Goal: Task Accomplishment & Management: Manage account settings

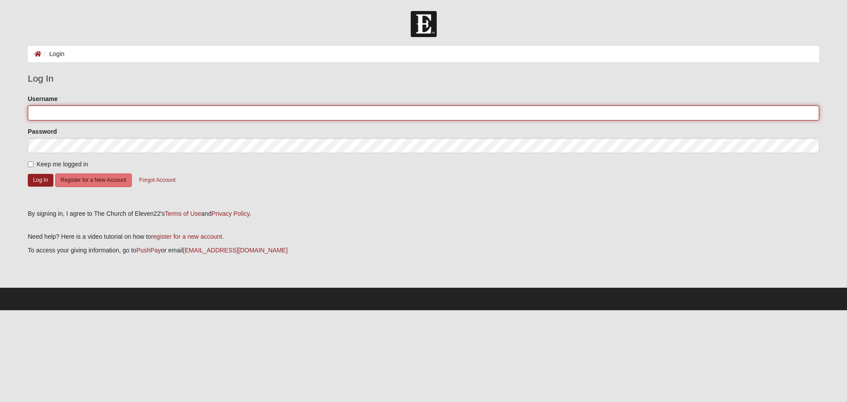
click at [78, 114] on input "Username" at bounding box center [423, 112] width 791 height 15
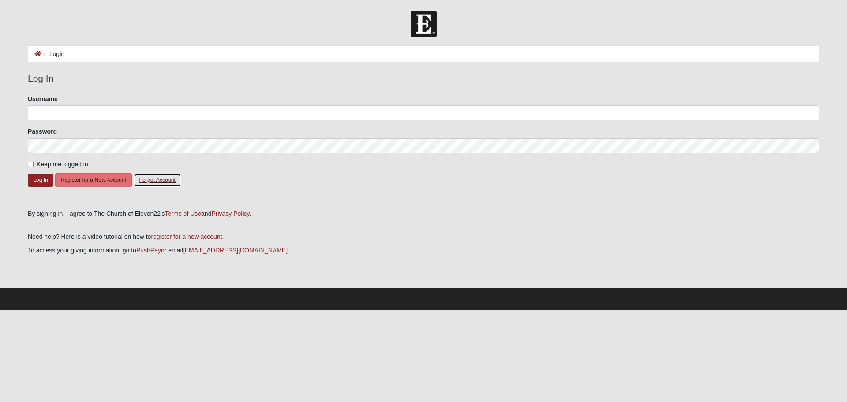
click at [157, 179] on button "Forgot Account" at bounding box center [158, 180] width 48 height 14
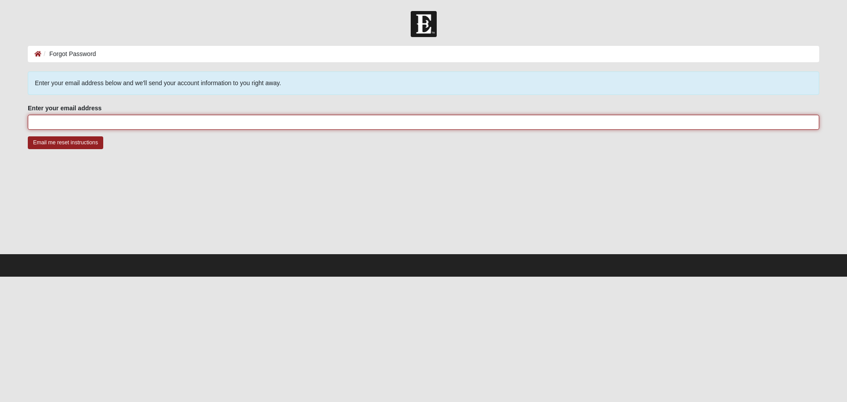
click at [121, 123] on input "Enter your email address" at bounding box center [423, 122] width 791 height 15
type input "[EMAIL_ADDRESS][DOMAIN_NAME]"
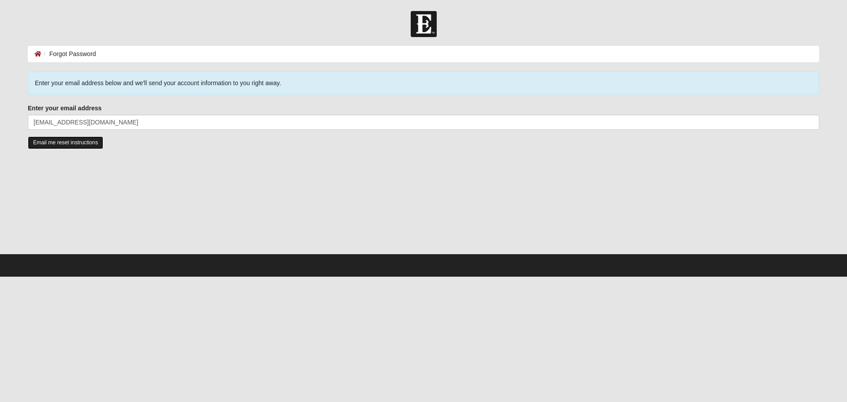
click at [68, 143] on input "Email me reset instructions" at bounding box center [65, 142] width 75 height 13
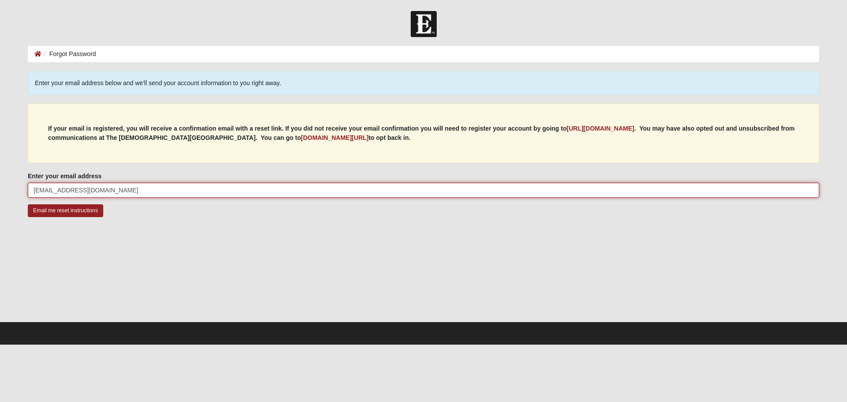
click at [109, 189] on input "[EMAIL_ADDRESS][DOMAIN_NAME]" at bounding box center [423, 190] width 791 height 15
click at [109, 188] on input "[EMAIL_ADDRESS][DOMAIN_NAME]" at bounding box center [423, 190] width 791 height 15
type input "tiffany.wilson@rayonier.com"
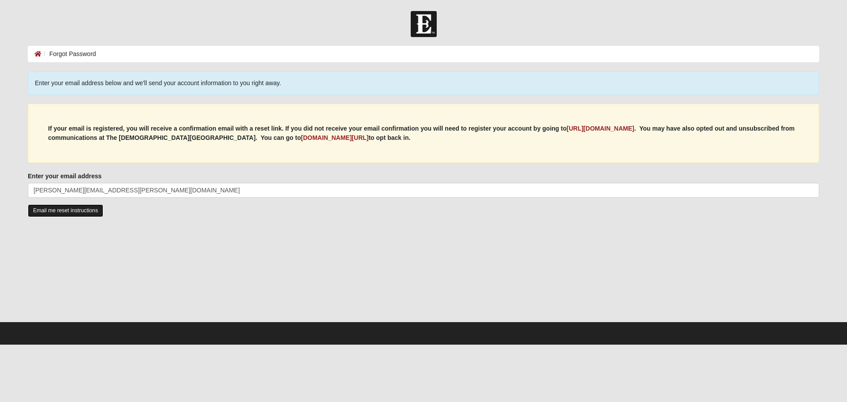
click at [59, 211] on input "Email me reset instructions" at bounding box center [65, 210] width 75 height 13
drag, startPoint x: 53, startPoint y: 179, endPoint x: 50, endPoint y: 185, distance: 7.1
click at [53, 179] on label "Enter your email address" at bounding box center [65, 176] width 74 height 9
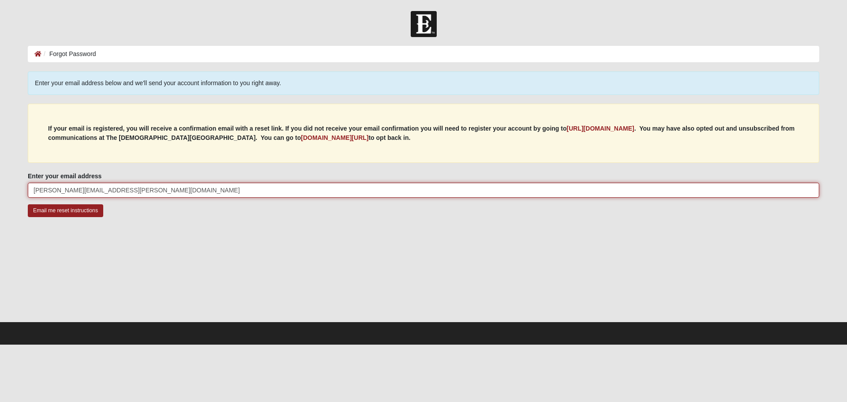
click at [53, 183] on input "tiffany.wilson@rayonier.com" at bounding box center [423, 190] width 791 height 15
drag, startPoint x: 50, startPoint y: 187, endPoint x: 155, endPoint y: 202, distance: 105.6
click at [155, 202] on fieldset "Enter your email address tiffany.wilson@rayonier.com Enter your email address i…" at bounding box center [423, 188] width 791 height 33
type input "[EMAIL_ADDRESS][DOMAIN_NAME]"
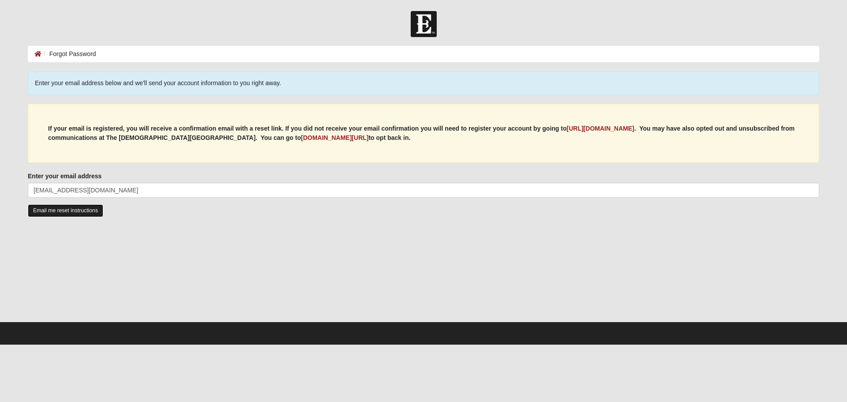
click at [61, 211] on input "Email me reset instructions" at bounding box center [65, 210] width 75 height 13
click at [622, 130] on b "https://my.coe22.com/register" at bounding box center [601, 128] width 68 height 7
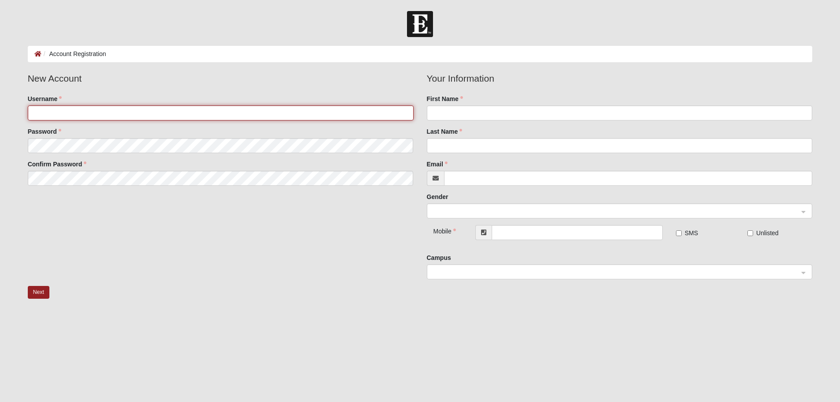
click at [95, 115] on input "Username" at bounding box center [221, 112] width 386 height 15
type input "TiffanyWilson"
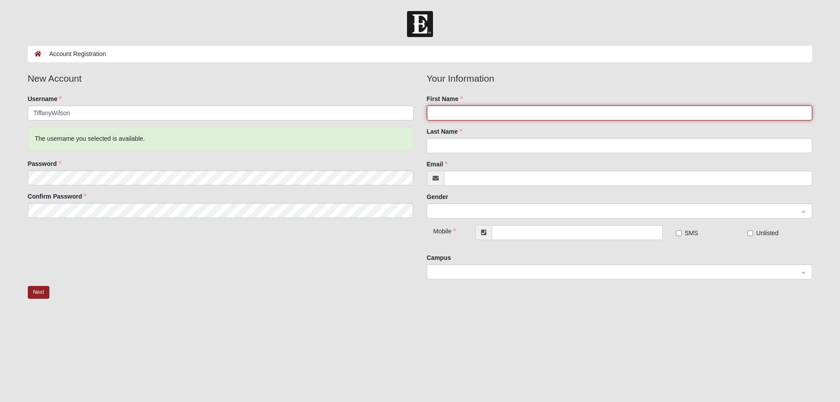
click at [460, 116] on input "First Name" at bounding box center [620, 112] width 386 height 15
type input "Tiffany A"
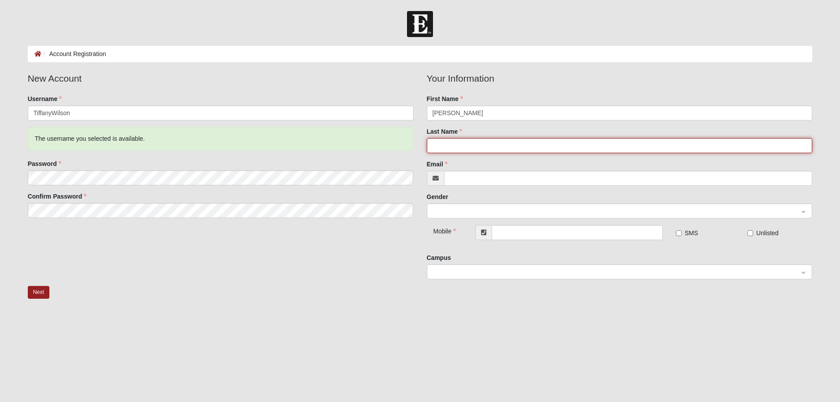
type input "Wilson"
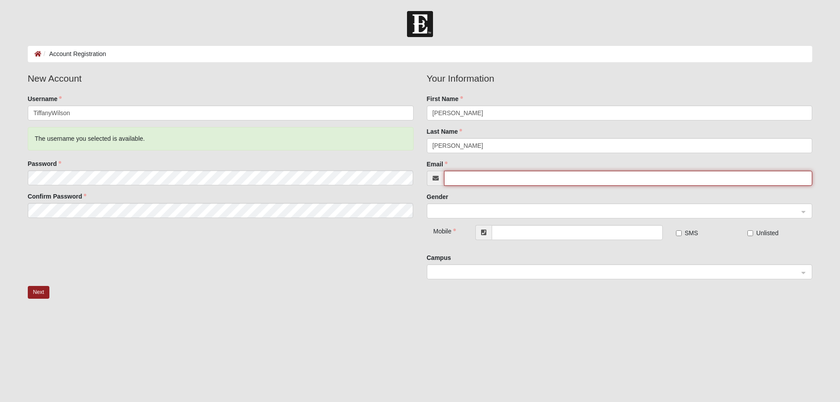
type input "[EMAIL_ADDRESS][DOMAIN_NAME]"
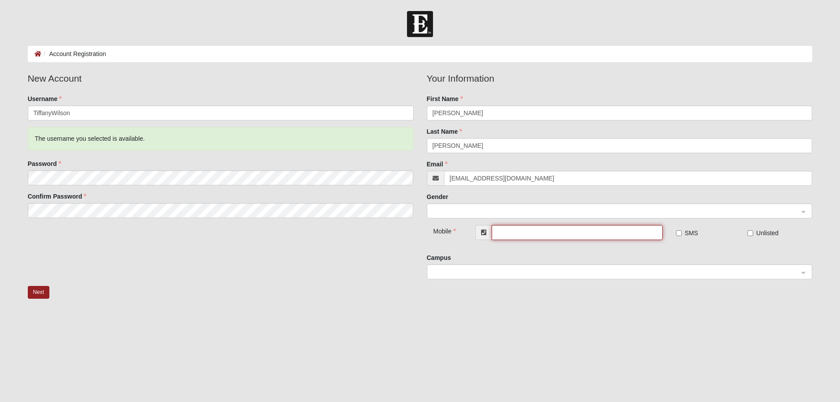
type input "(904) 229-6100"
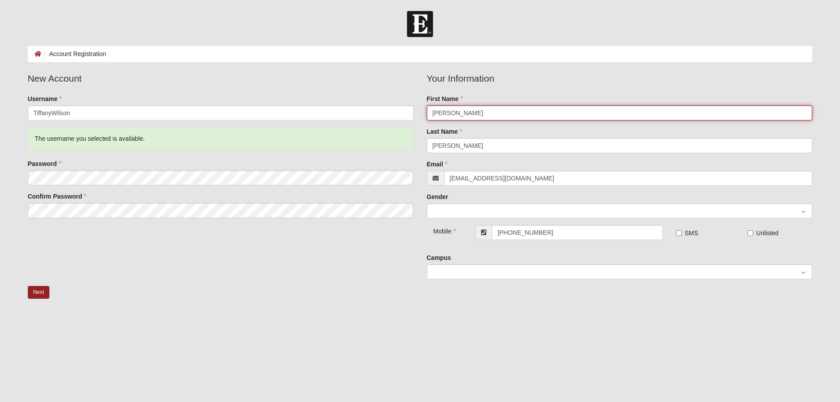
click at [450, 211] on span at bounding box center [616, 211] width 367 height 10
type input "Tiffany"
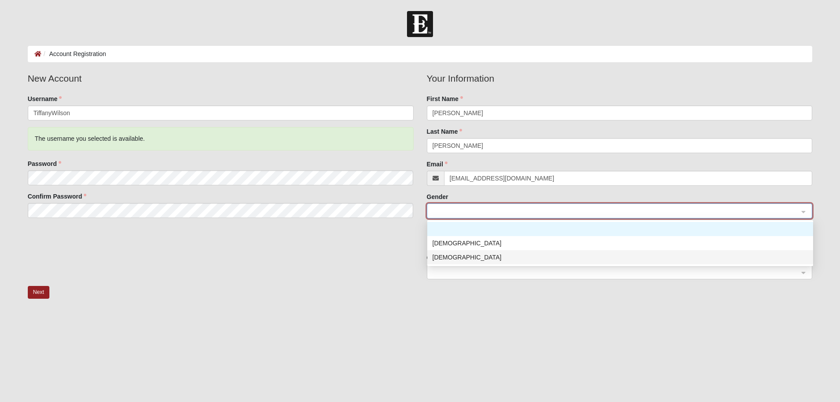
click at [448, 253] on div "[DEMOGRAPHIC_DATA]" at bounding box center [620, 257] width 375 height 10
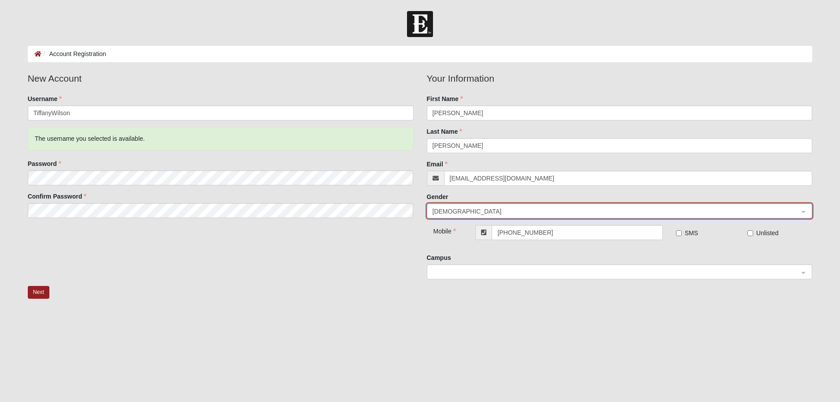
click at [471, 277] on input "search" at bounding box center [616, 271] width 369 height 13
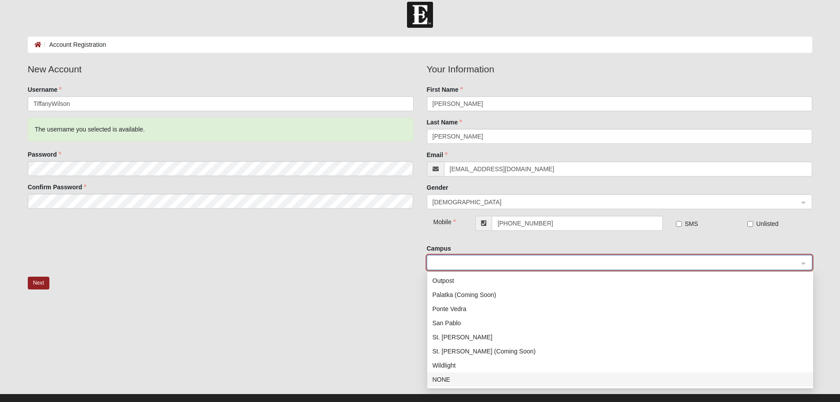
scroll to position [10, 0]
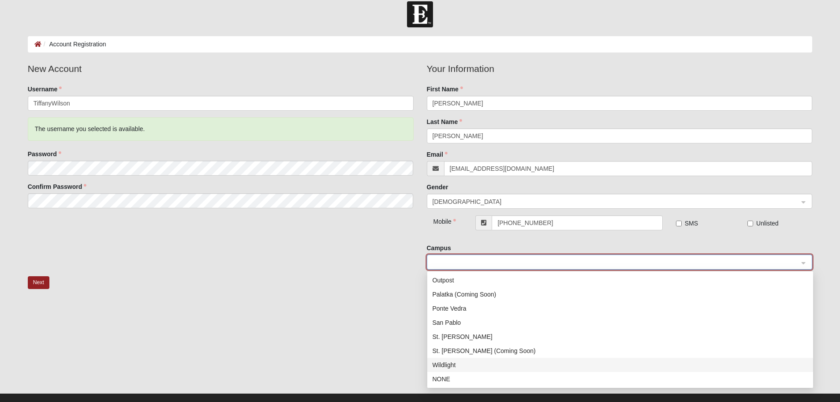
click at [458, 365] on div "Wildlight" at bounding box center [620, 365] width 375 height 10
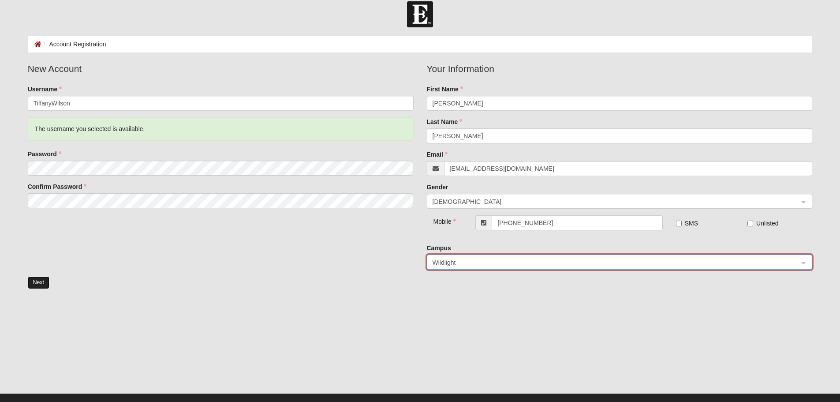
click at [37, 281] on button "Next" at bounding box center [39, 282] width 22 height 13
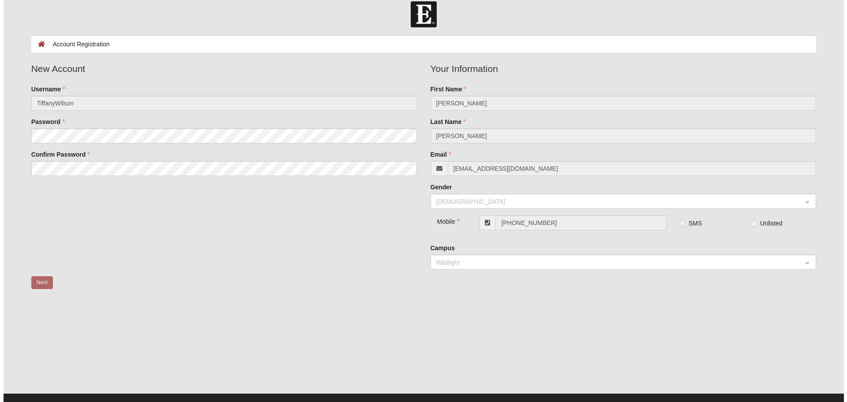
scroll to position [0, 0]
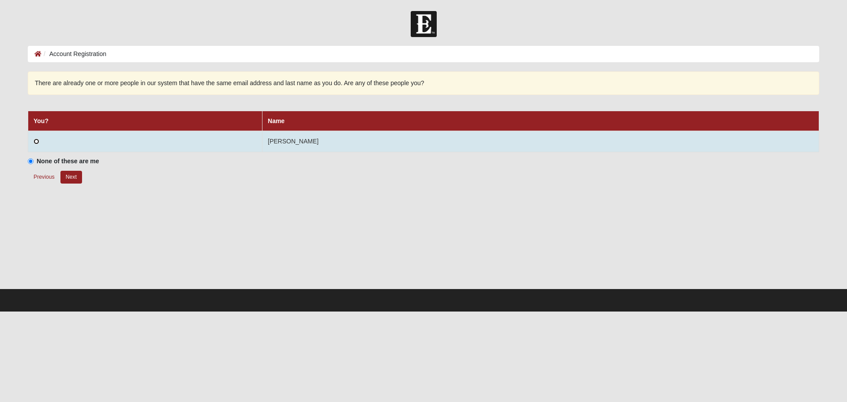
click at [35, 143] on input "radio" at bounding box center [37, 142] width 6 height 6
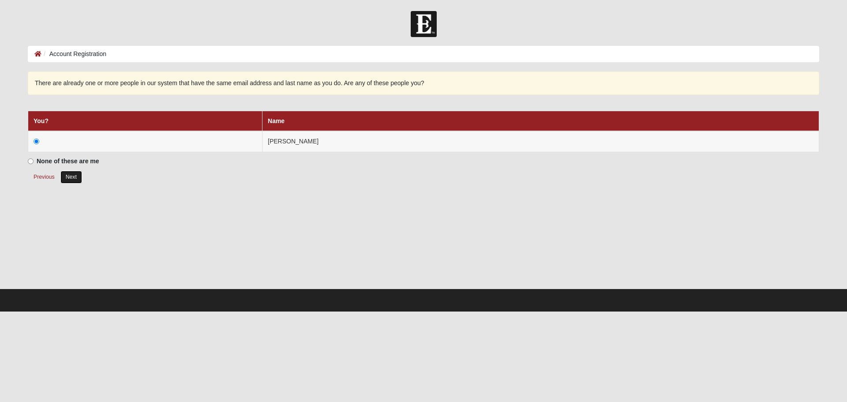
click at [70, 176] on button "Next" at bounding box center [71, 177] width 22 height 13
radio input "true"
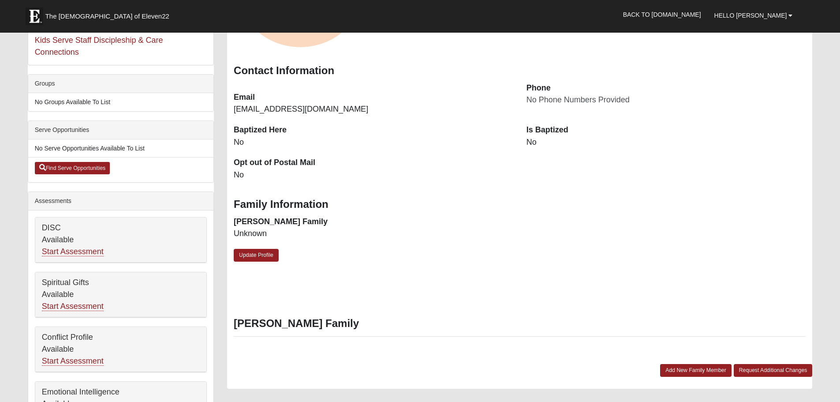
scroll to position [132, 0]
click at [271, 253] on link "Update Profile" at bounding box center [256, 254] width 45 height 13
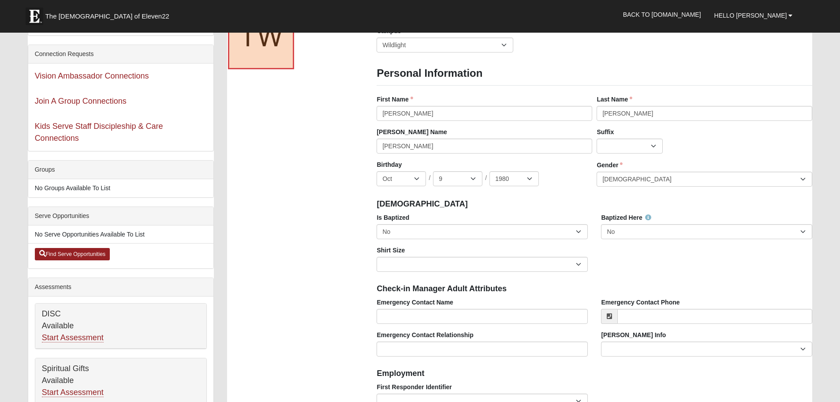
scroll to position [45, 0]
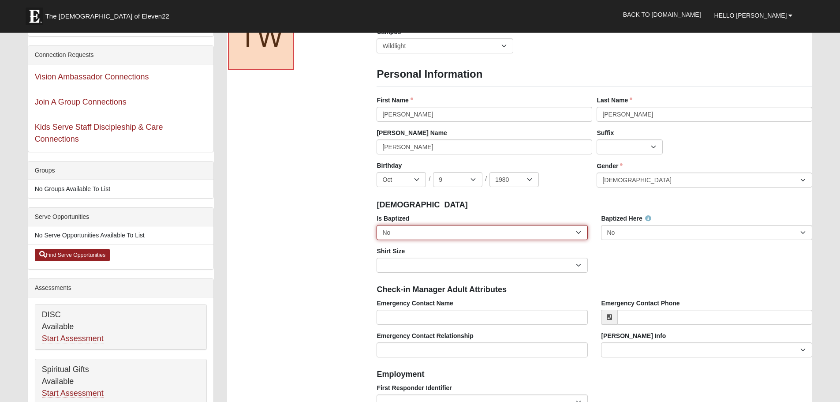
click at [485, 236] on select "No Yes" at bounding box center [482, 232] width 211 height 15
select select "True"
click at [377, 225] on select "No Yes" at bounding box center [482, 232] width 211 height 15
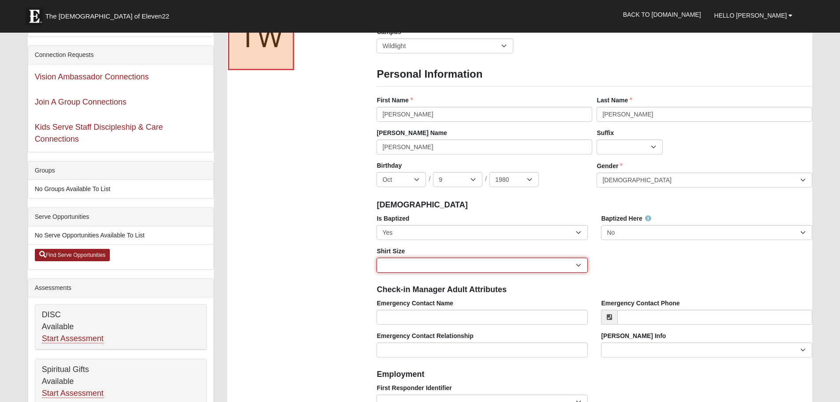
click at [461, 264] on select "Adult Small Adult Medium Adult Large Adult XL Adult XXL Adult 3XL Adult 4XL You…" at bounding box center [482, 265] width 211 height 15
select select "Adult Medium"
click at [377, 258] on select "Adult Small Adult Medium Adult Large Adult XL Adult XXL Adult 3XL Adult 4XL You…" at bounding box center [482, 265] width 211 height 15
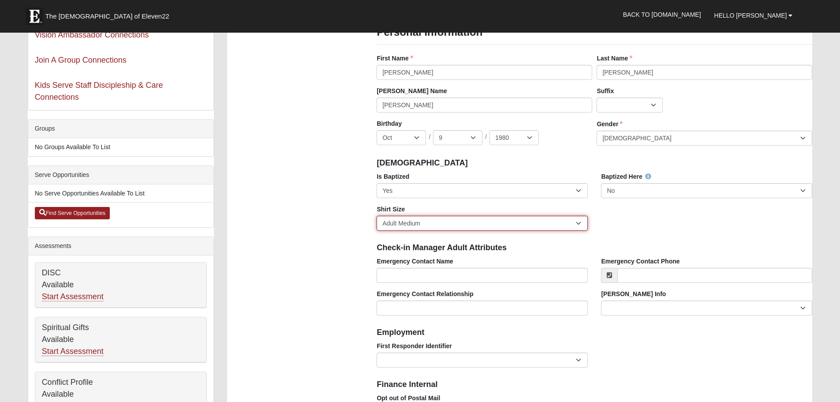
scroll to position [87, 0]
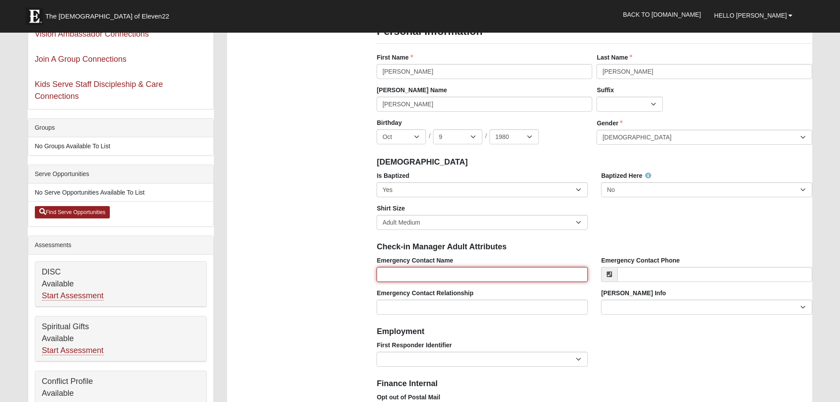
click at [448, 276] on input "Emergency Contact Name" at bounding box center [482, 274] width 211 height 15
type input "[PERSON_NAME]"
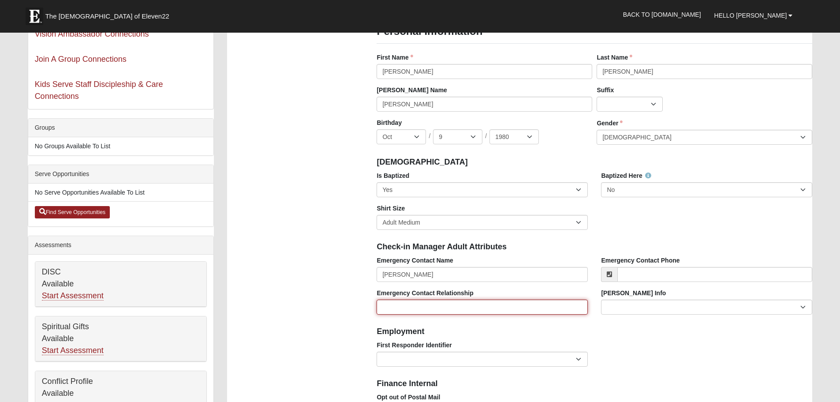
click at [459, 305] on input "Emergency Contact Relationship" at bounding box center [482, 307] width 211 height 15
type input "Father"
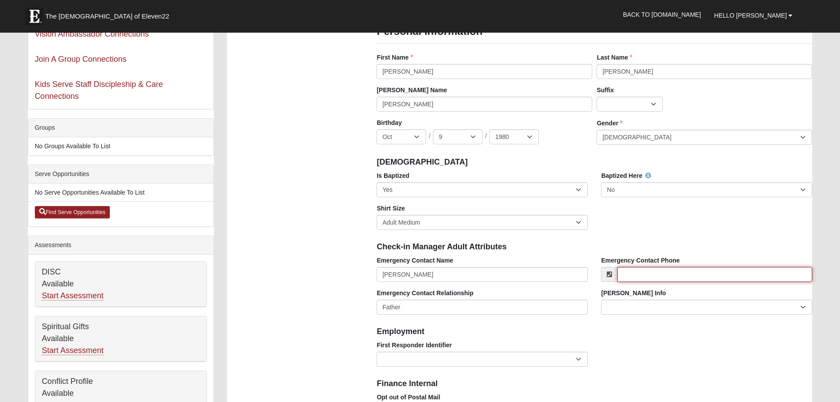
click at [660, 271] on input "Emergency Contact Phone" at bounding box center [715, 274] width 195 height 15
type input "[PHONE_NUMBER]"
click at [613, 334] on h4 "Employment" at bounding box center [595, 332] width 436 height 10
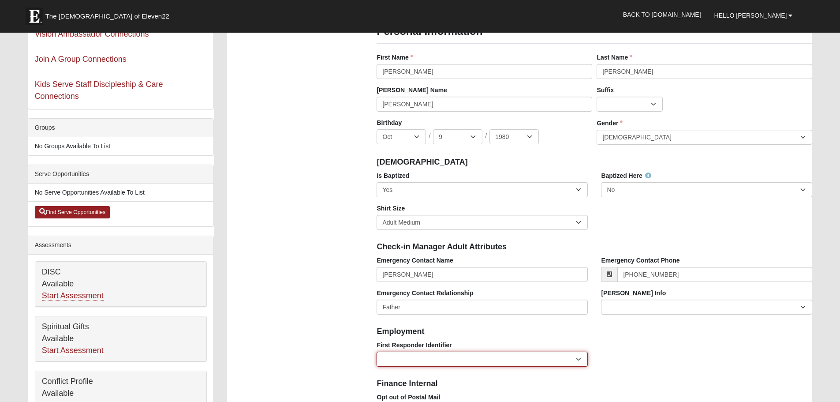
click at [541, 359] on select "EMT | Paramedic | Medical Firefighter | Fire Department Police Officer | Sherif…" at bounding box center [482, 359] width 211 height 15
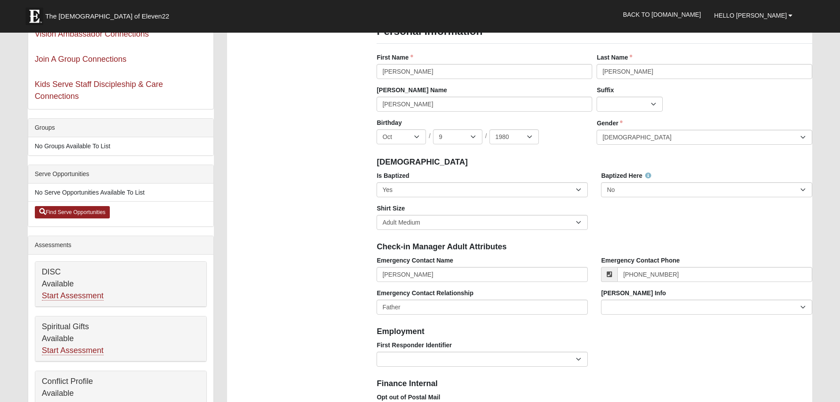
click at [632, 365] on div "First Responder Identifier EMT | Paramedic | Medical Firefighter | Fire Departm…" at bounding box center [594, 357] width 449 height 33
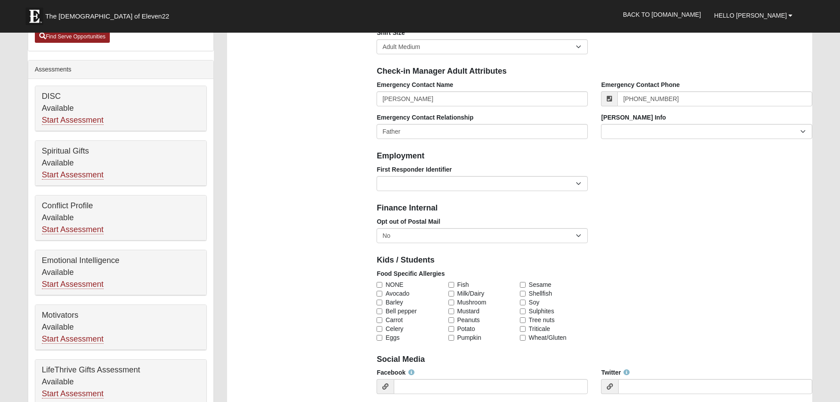
scroll to position [263, 0]
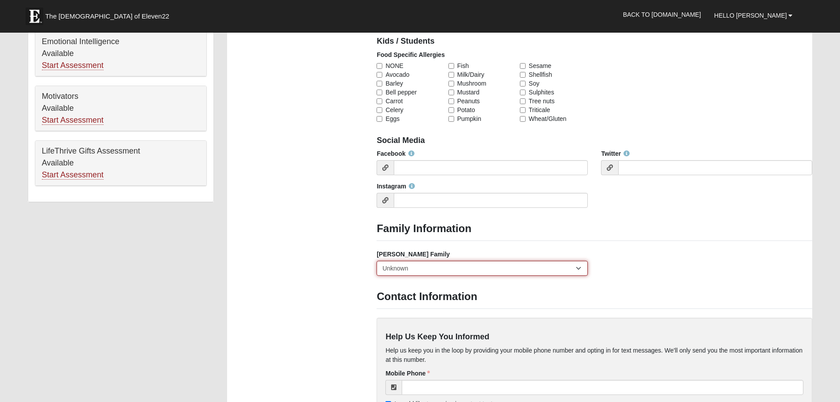
click at [570, 266] on select "Yes, we are a current [PERSON_NAME] family No, we are a former [PERSON_NAME] fa…" at bounding box center [482, 268] width 211 height 15
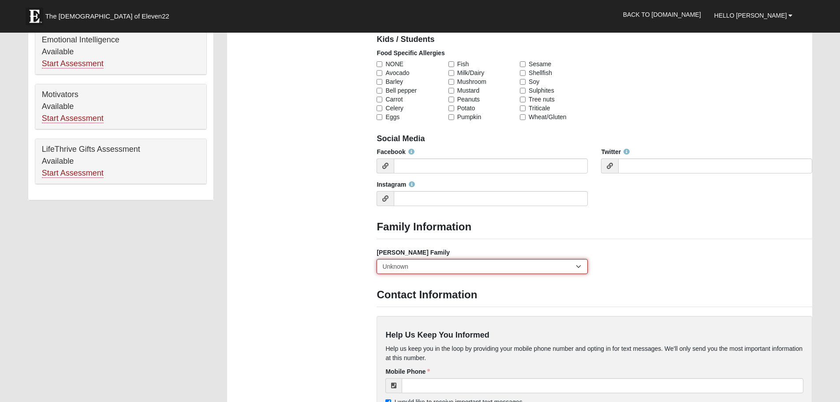
click at [570, 266] on select "Yes, we are a current [PERSON_NAME] family No, we are a former [PERSON_NAME] fa…" at bounding box center [482, 266] width 211 height 15
select select "2891"
click at [377, 259] on select "Yes, we are a current [PERSON_NAME] family No, we are a former [PERSON_NAME] fa…" at bounding box center [482, 266] width 211 height 15
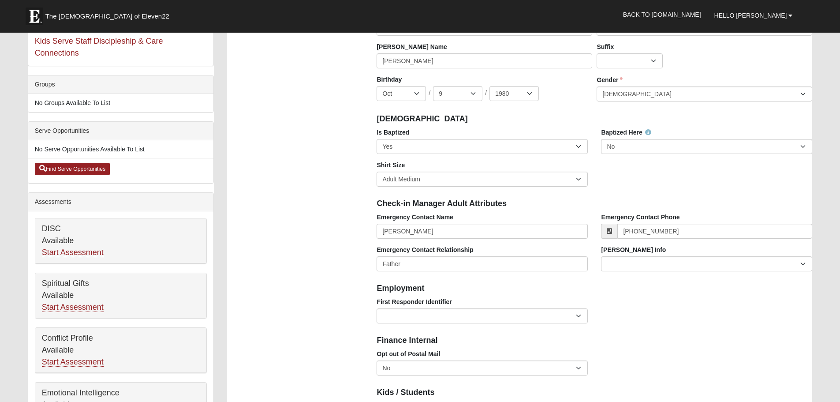
scroll to position [131, 0]
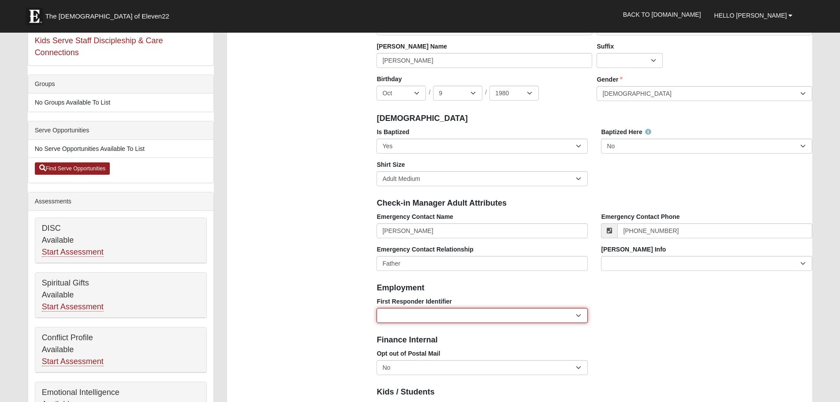
click at [468, 316] on select "EMT | Paramedic | Medical Firefighter | Fire Department Police Officer | Sherif…" at bounding box center [482, 315] width 211 height 15
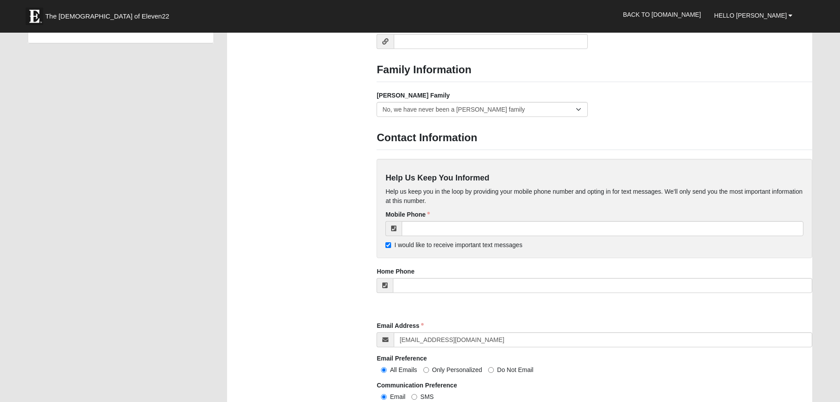
scroll to position [641, 0]
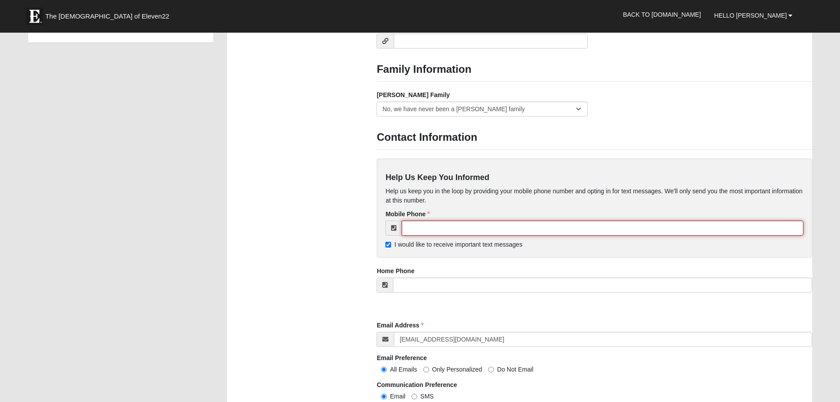
click at [423, 229] on input "tel" at bounding box center [603, 228] width 402 height 15
type input "[PHONE_NUMBER]"
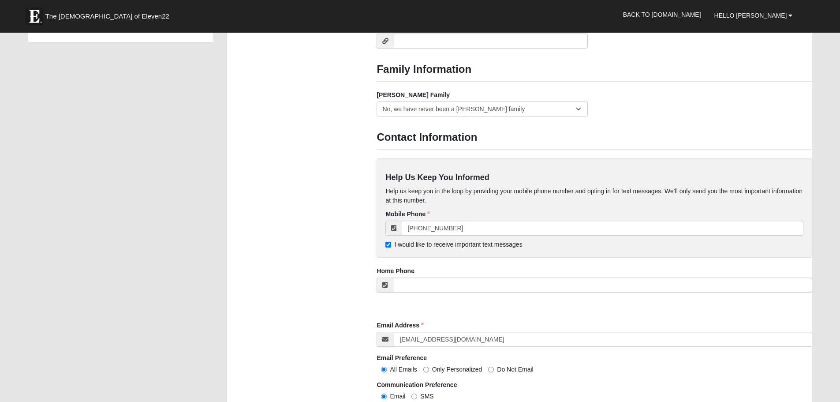
type input "86172 Sand Hickory Trail"
type input "Yulee"
type input "32097-4294"
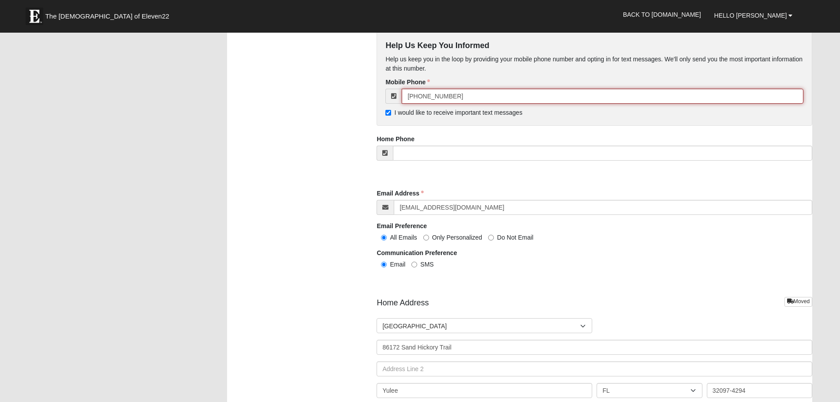
scroll to position [773, 0]
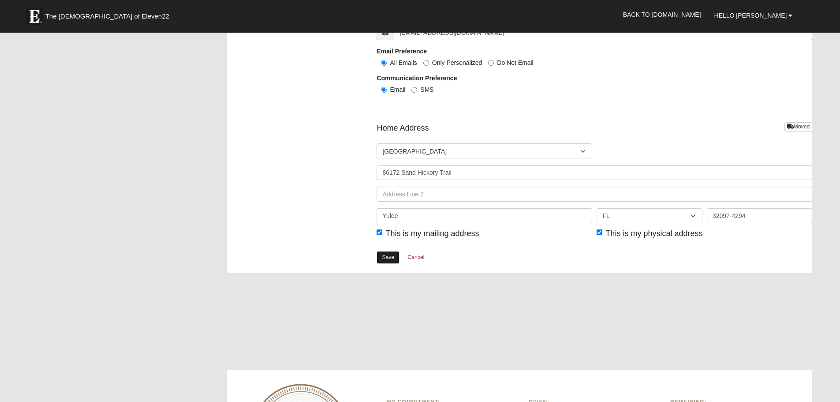
click at [385, 257] on link "Save" at bounding box center [388, 257] width 23 height 13
